Goal: Information Seeking & Learning: Learn about a topic

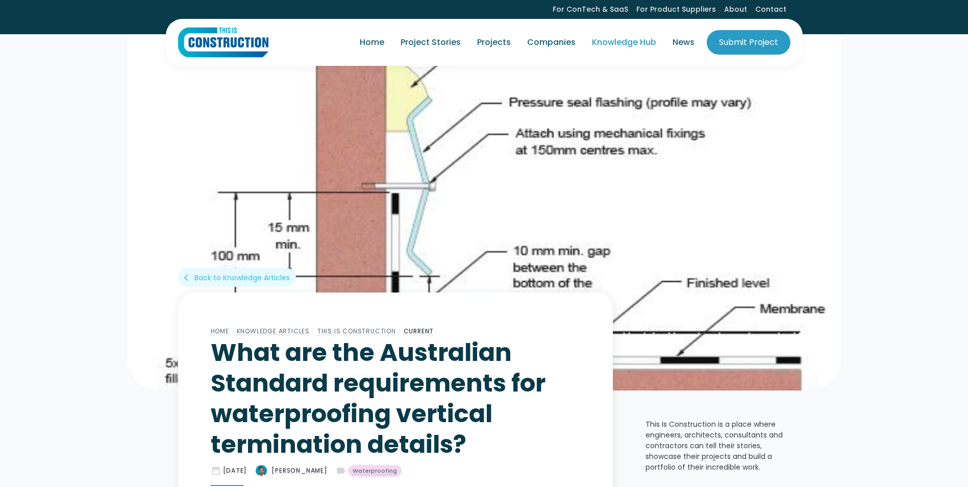
click at [611, 41] on link "Knowledge Hub" at bounding box center [624, 42] width 81 height 29
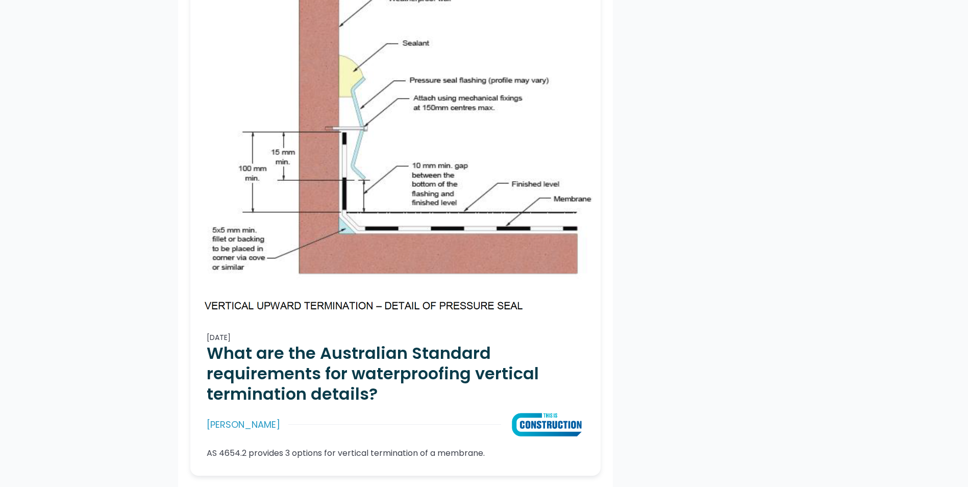
scroll to position [4033, 0]
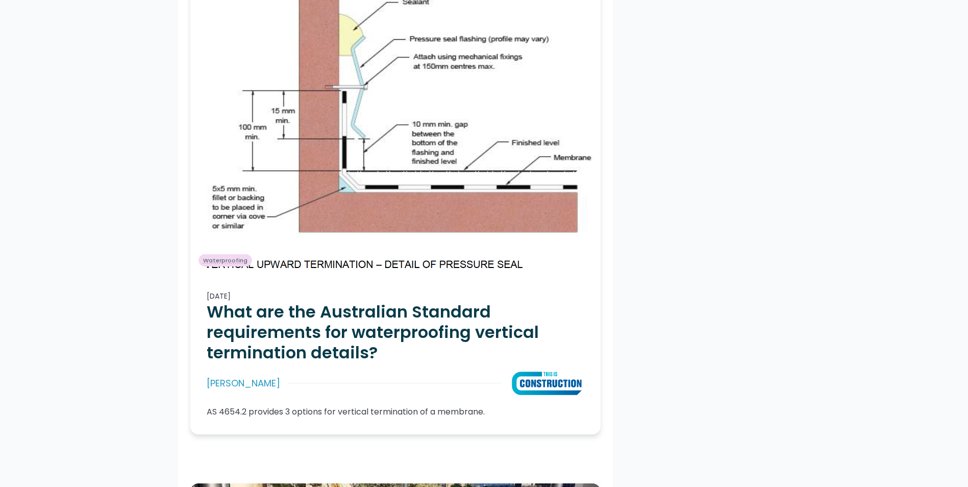
click at [310, 302] on h2 "What are the Australian Standard requirements for waterproofing vertical termin…" at bounding box center [396, 332] width 378 height 61
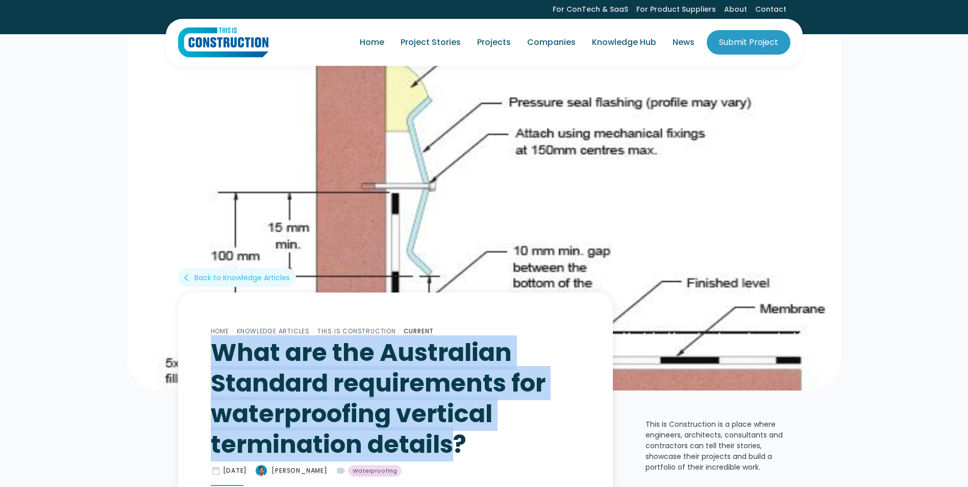
drag, startPoint x: 210, startPoint y: 349, endPoint x: 454, endPoint y: 445, distance: 261.7
click at [454, 445] on h1 "What are the Australian Standard requirements for waterproofing vertical termin…" at bounding box center [396, 398] width 370 height 123
drag, startPoint x: 454, startPoint y: 445, endPoint x: 435, endPoint y: 431, distance: 23.0
copy h1 "What are the Australian Standard requirements for waterproofing vertical termin…"
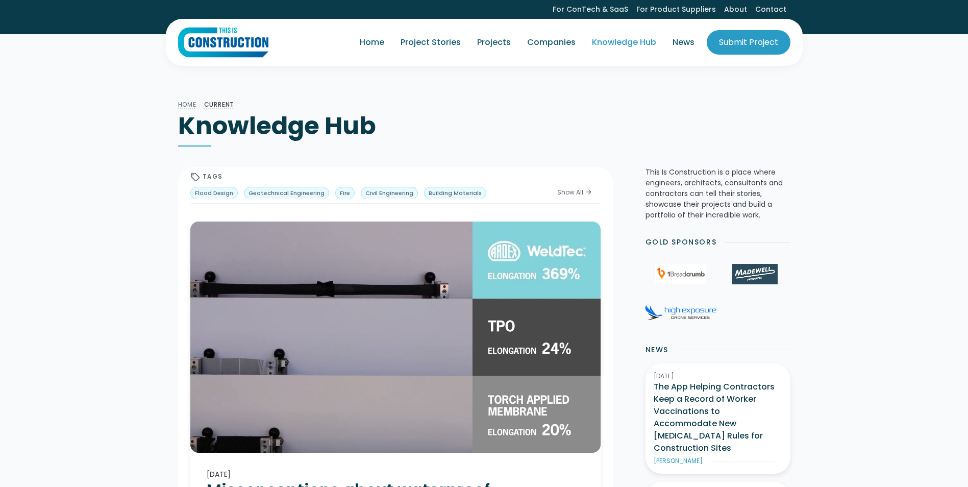
scroll to position [4033, 0]
